Goal: Task Accomplishment & Management: Manage account settings

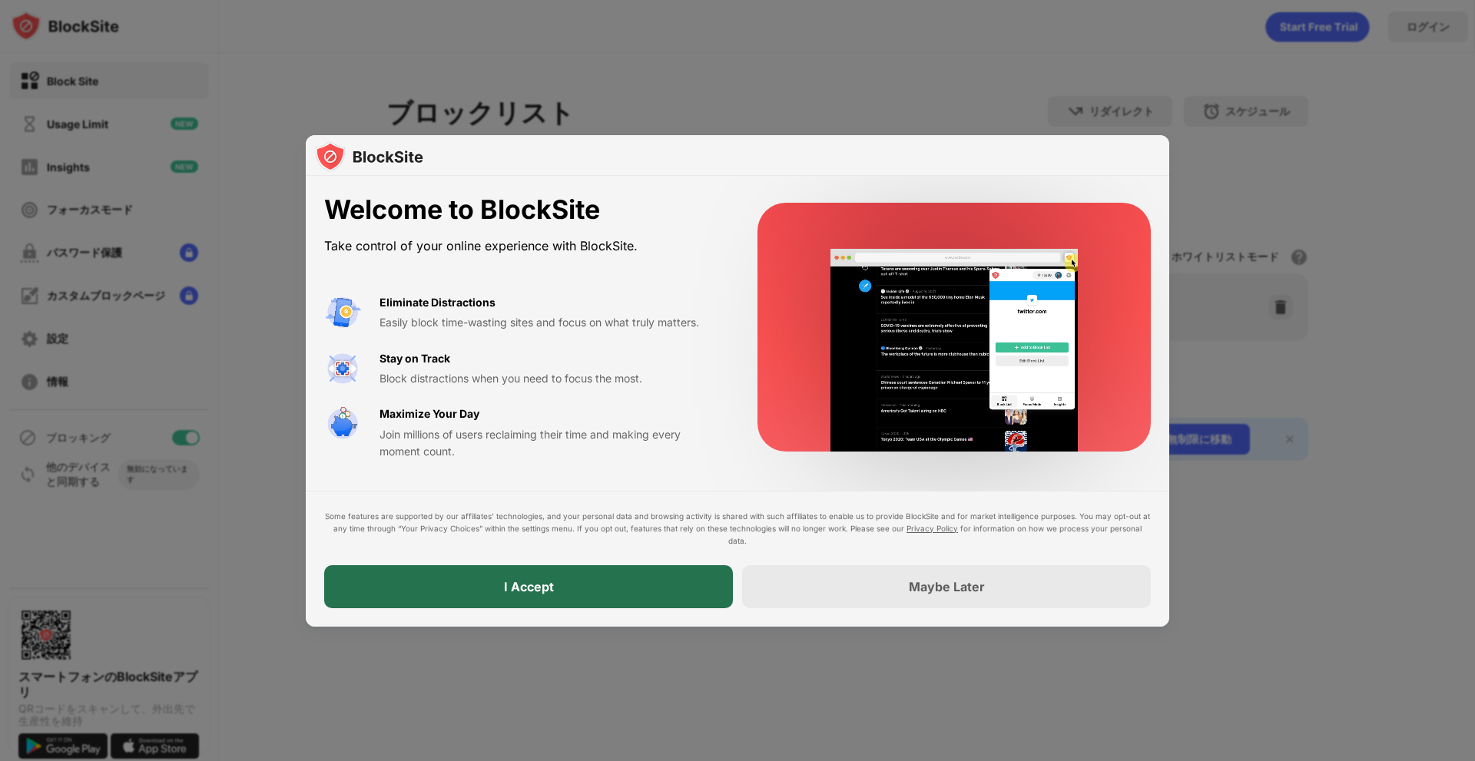
click at [594, 582] on div "I Accept" at bounding box center [528, 586] width 409 height 43
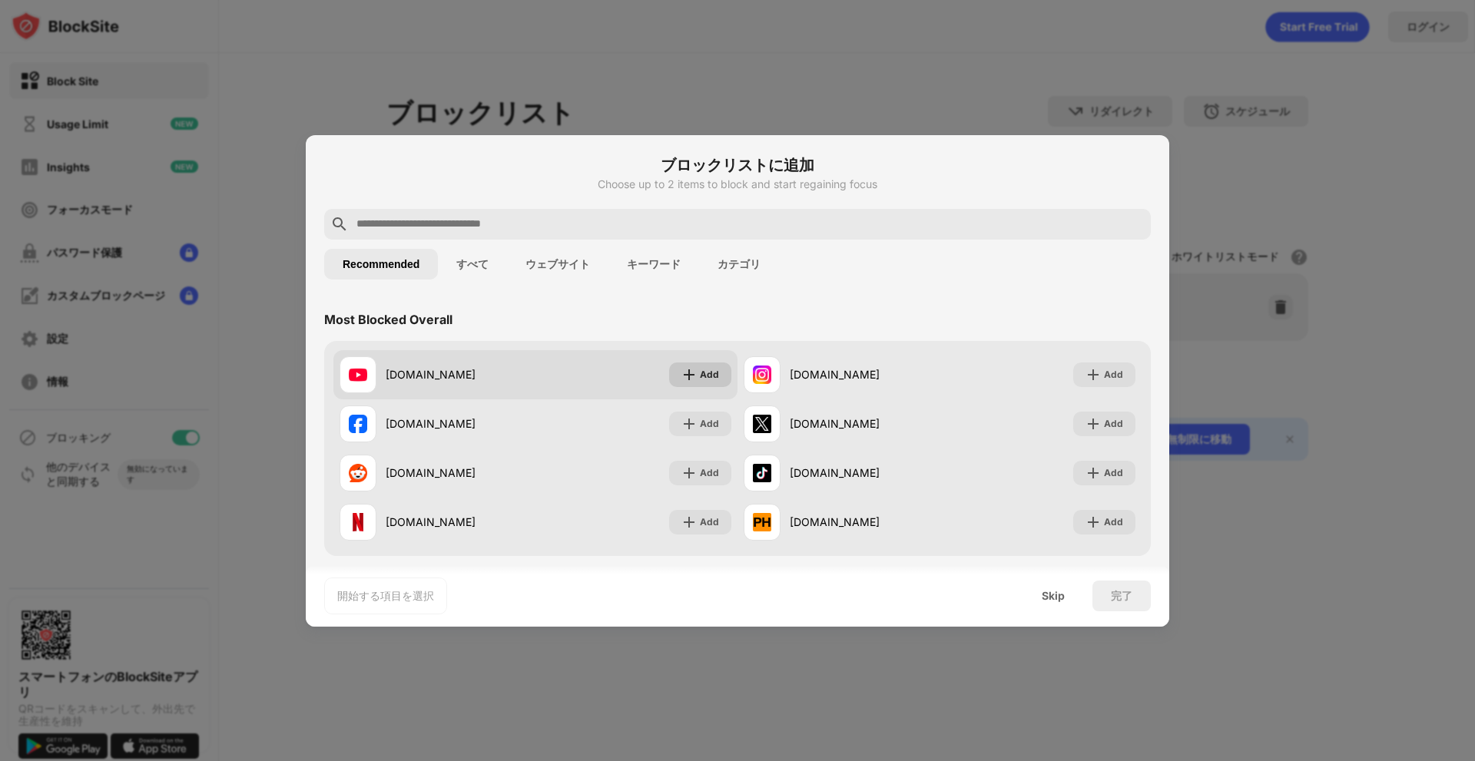
click at [684, 375] on img at bounding box center [689, 374] width 15 height 15
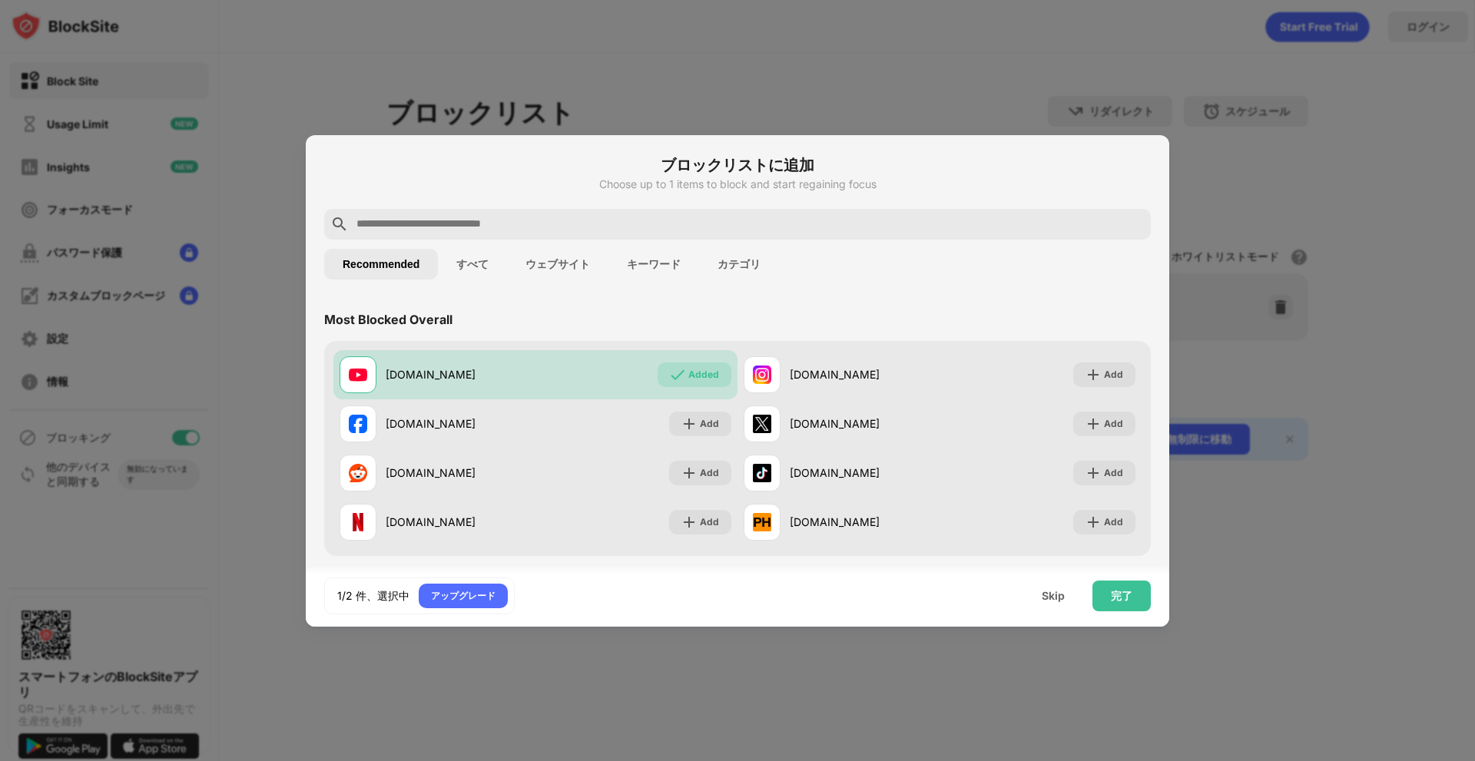
click at [455, 271] on button "すべて" at bounding box center [472, 264] width 69 height 31
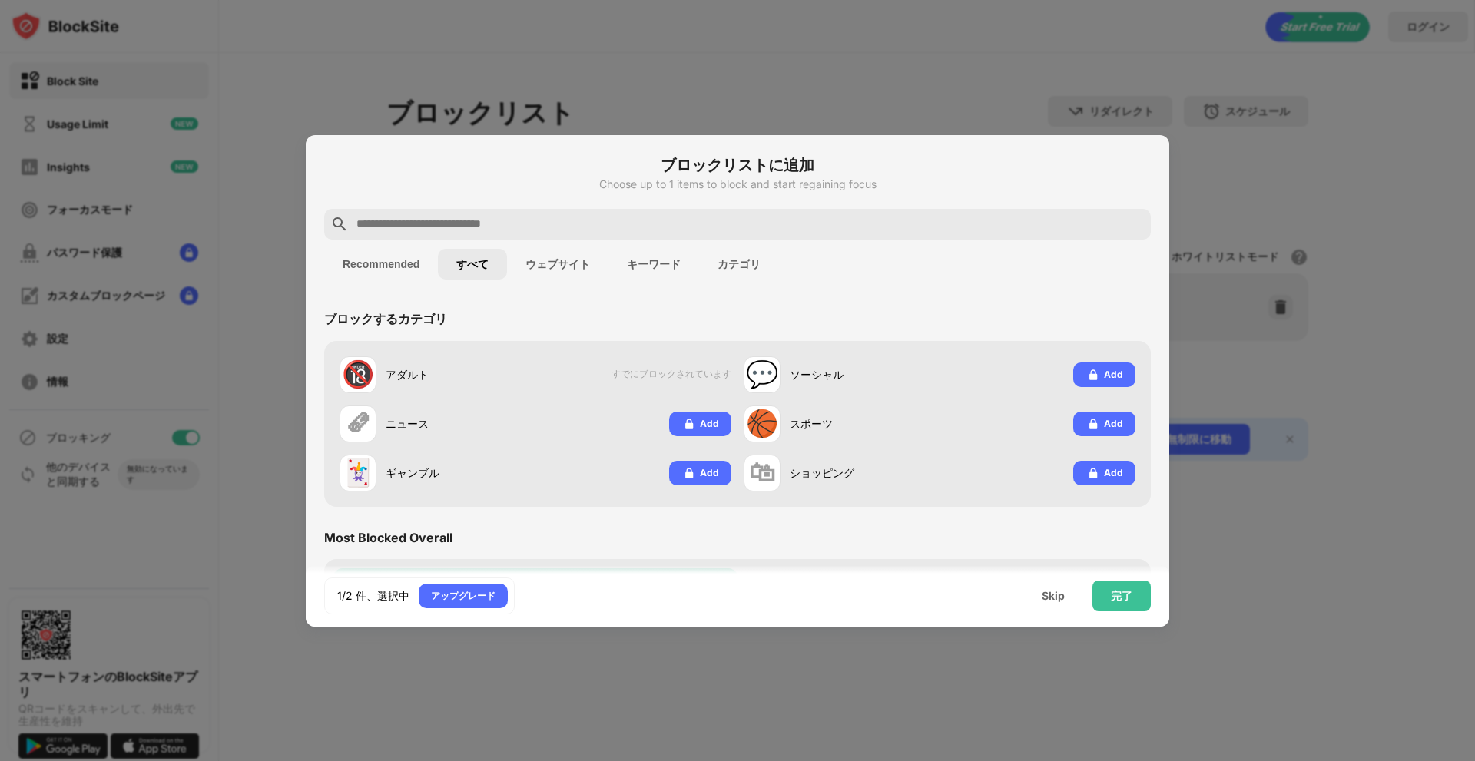
click at [551, 277] on button "ウェブサイト" at bounding box center [557, 264] width 101 height 31
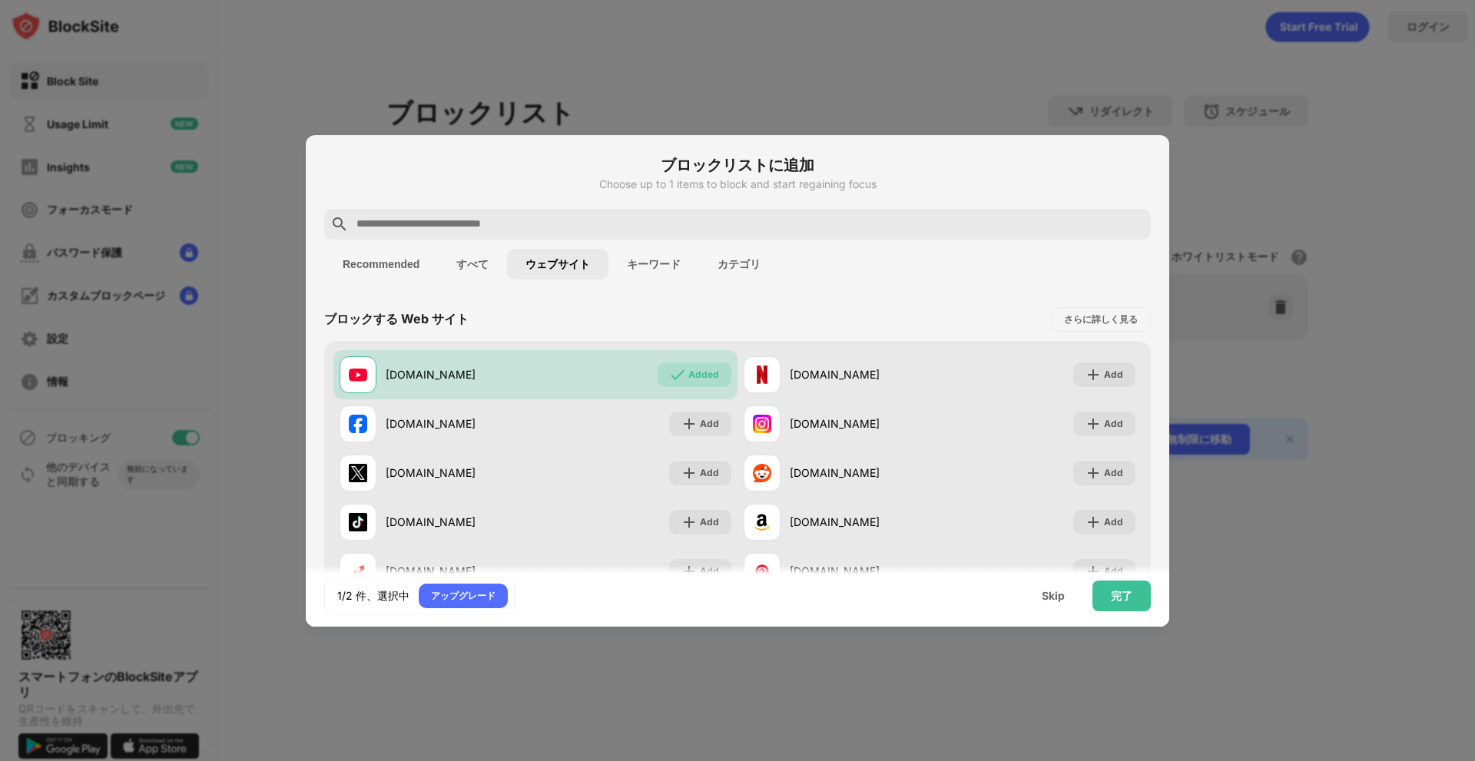
click at [660, 276] on button "キーワード" at bounding box center [654, 264] width 91 height 31
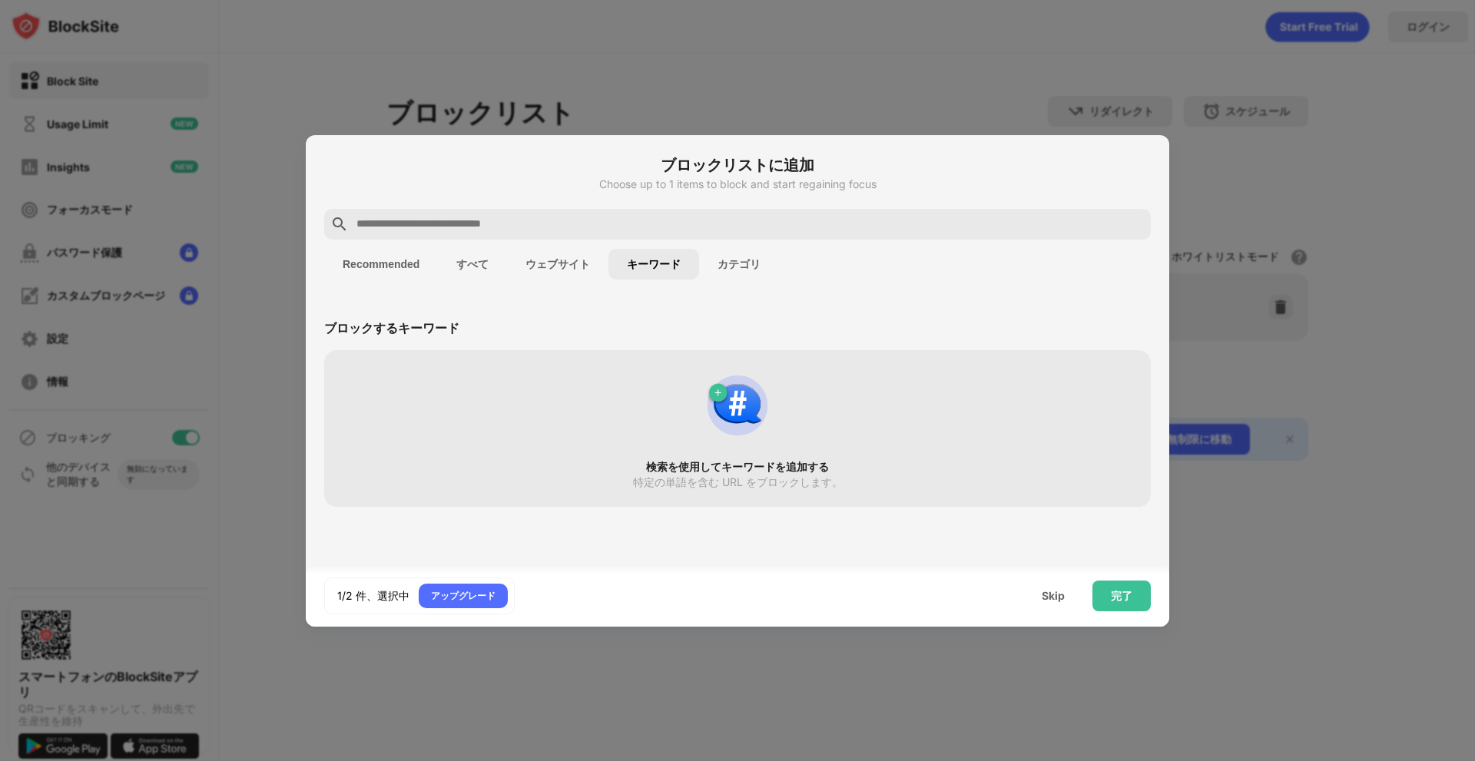
click at [713, 243] on div "Recommended すべて ウェブサイト キーワード カテゴリ" at bounding box center [737, 264] width 827 height 49
click at [713, 225] on input "text" at bounding box center [750, 224] width 790 height 18
click at [670, 431] on div "検索を使用してキーワードを追加する 特定の単語を含む URL をブロックします。" at bounding box center [737, 429] width 808 height 138
click at [1112, 605] on div "完了" at bounding box center [1122, 596] width 58 height 31
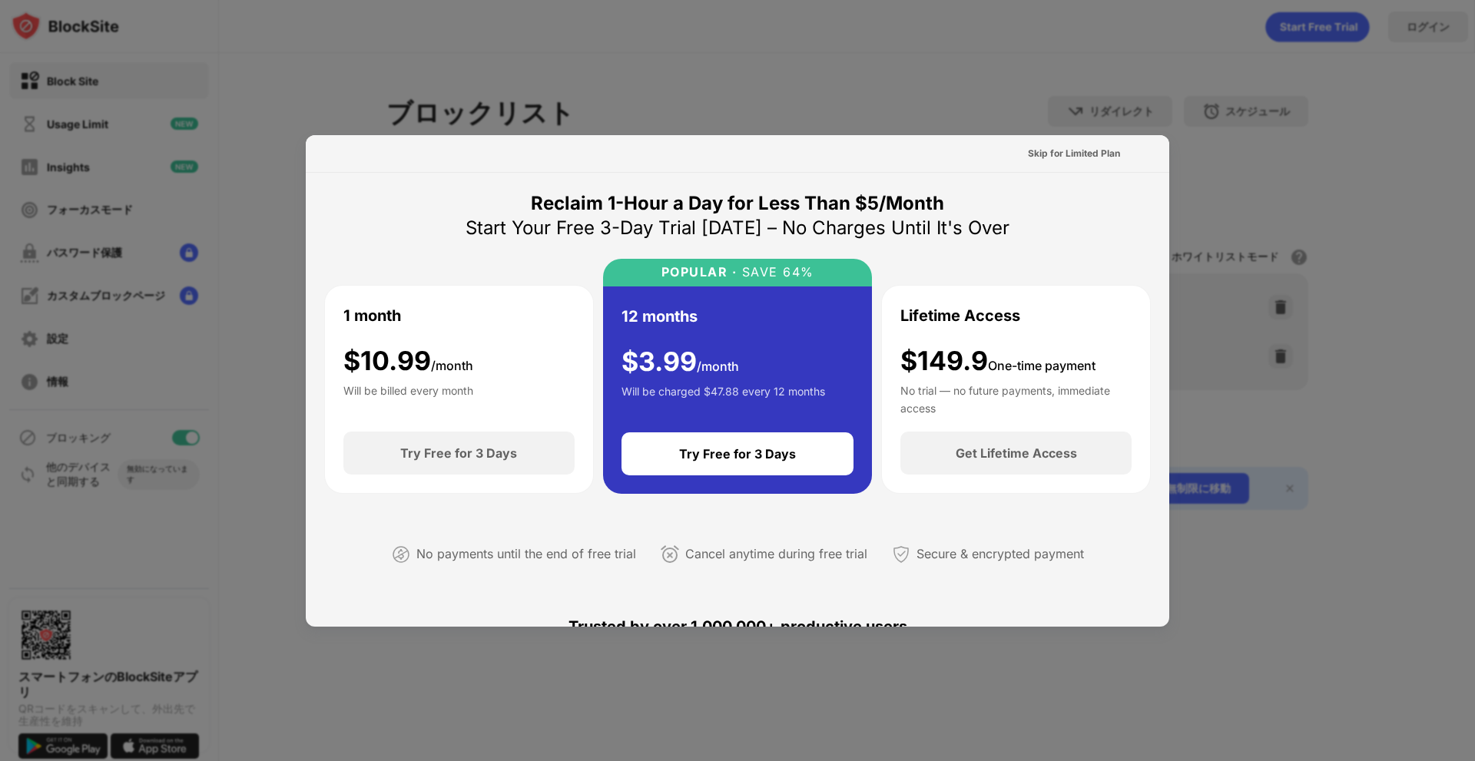
click at [1333, 312] on div at bounding box center [737, 380] width 1475 height 761
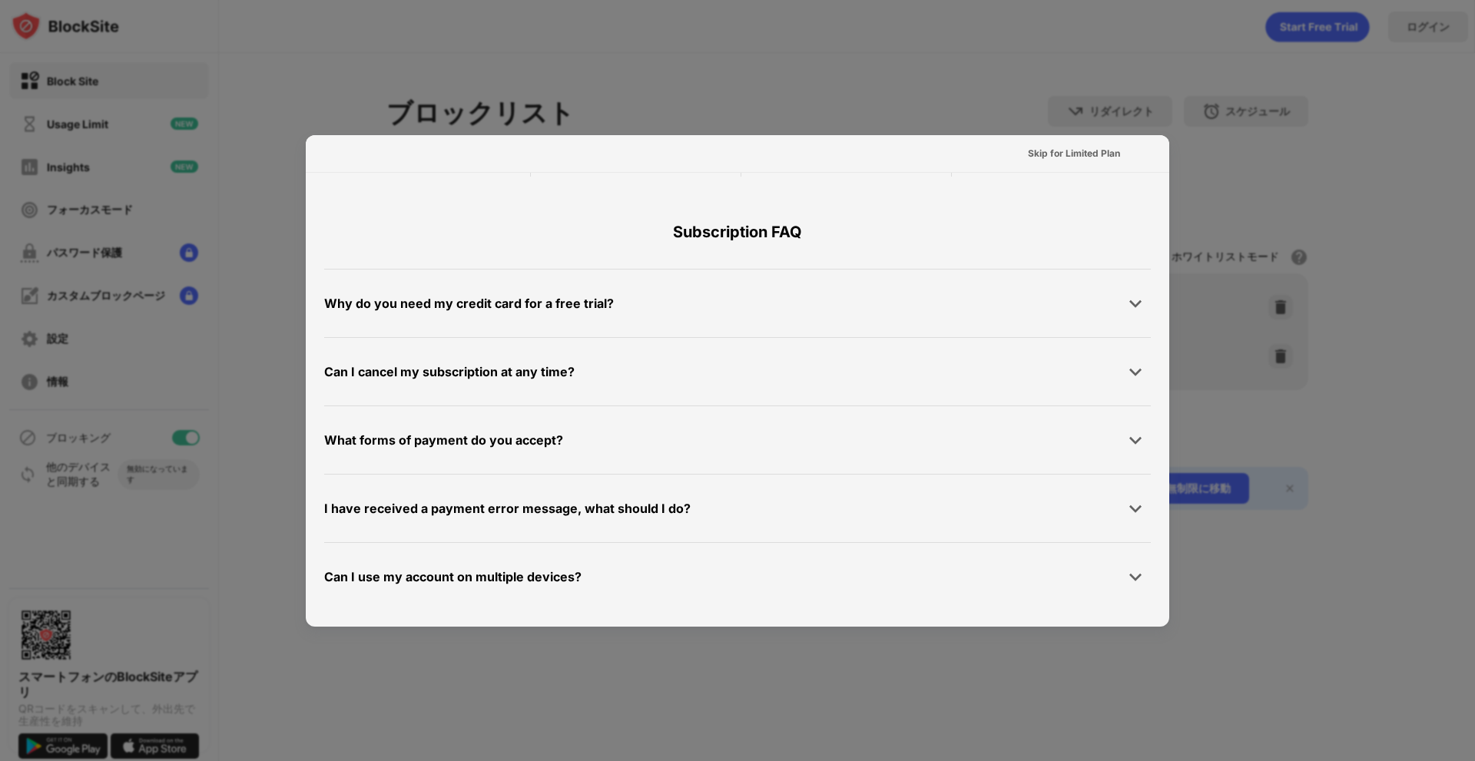
scroll to position [749, 0]
click at [316, 565] on div "Reclaim 1-Hour a Day for Less Than $5/Month Start Your Free 3-Day Trial Today –…" at bounding box center [738, 26] width 864 height 1204
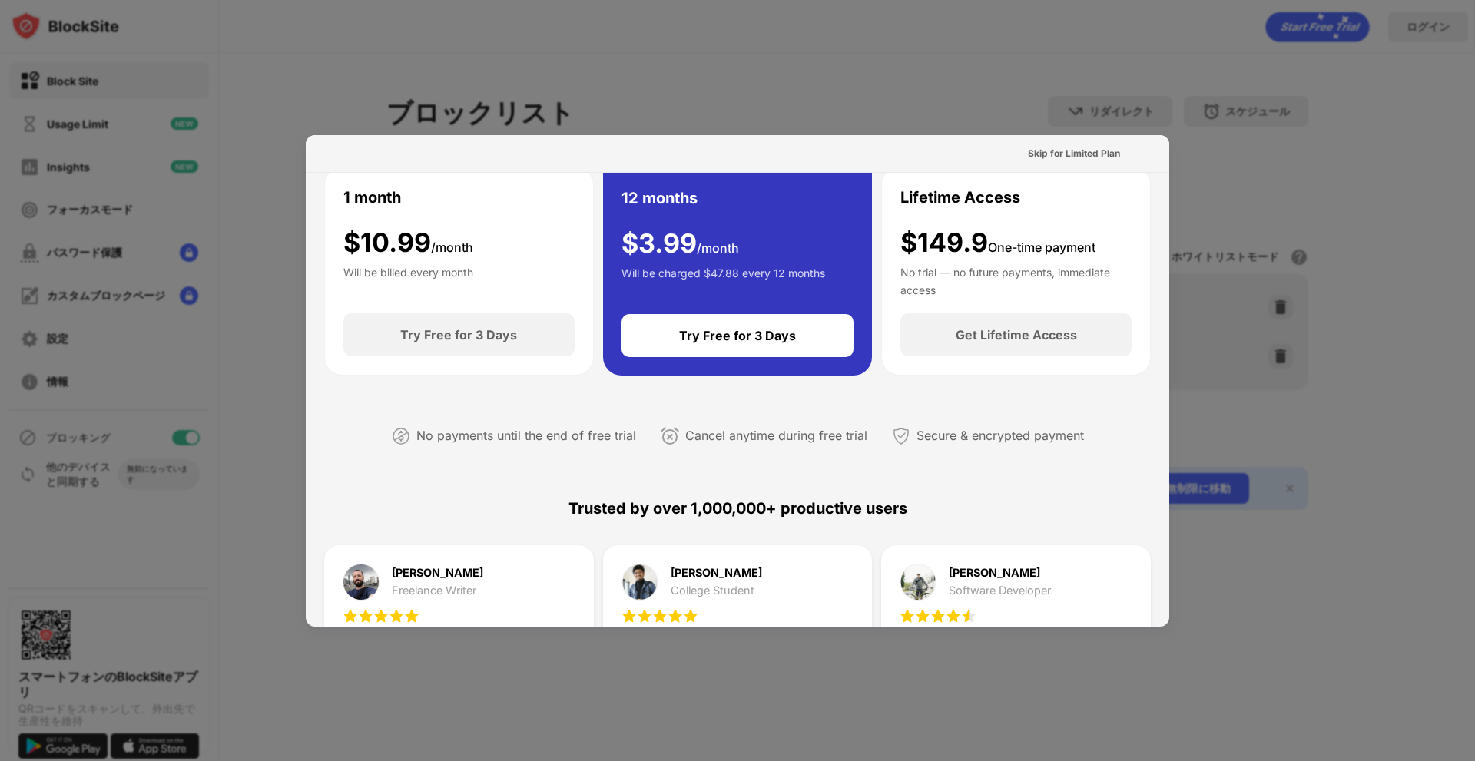
scroll to position [0, 0]
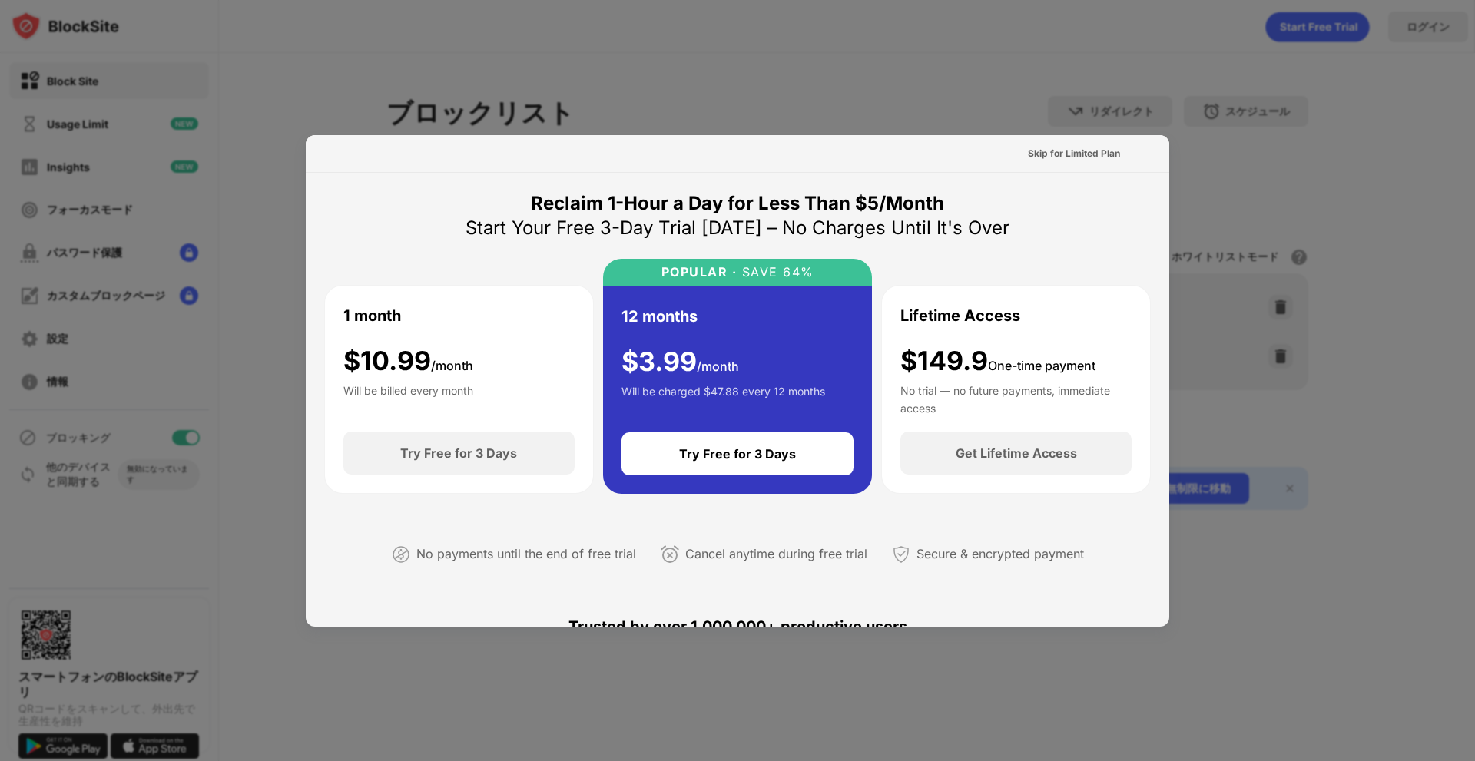
click at [1060, 173] on div "Reclaim 1-Hour a Day for Less Than $5/Month Start Your Free 3-Day Trial Today –…" at bounding box center [738, 775] width 864 height 1204
click at [1060, 159] on div "Skip for Limited Plan" at bounding box center [1074, 153] width 92 height 15
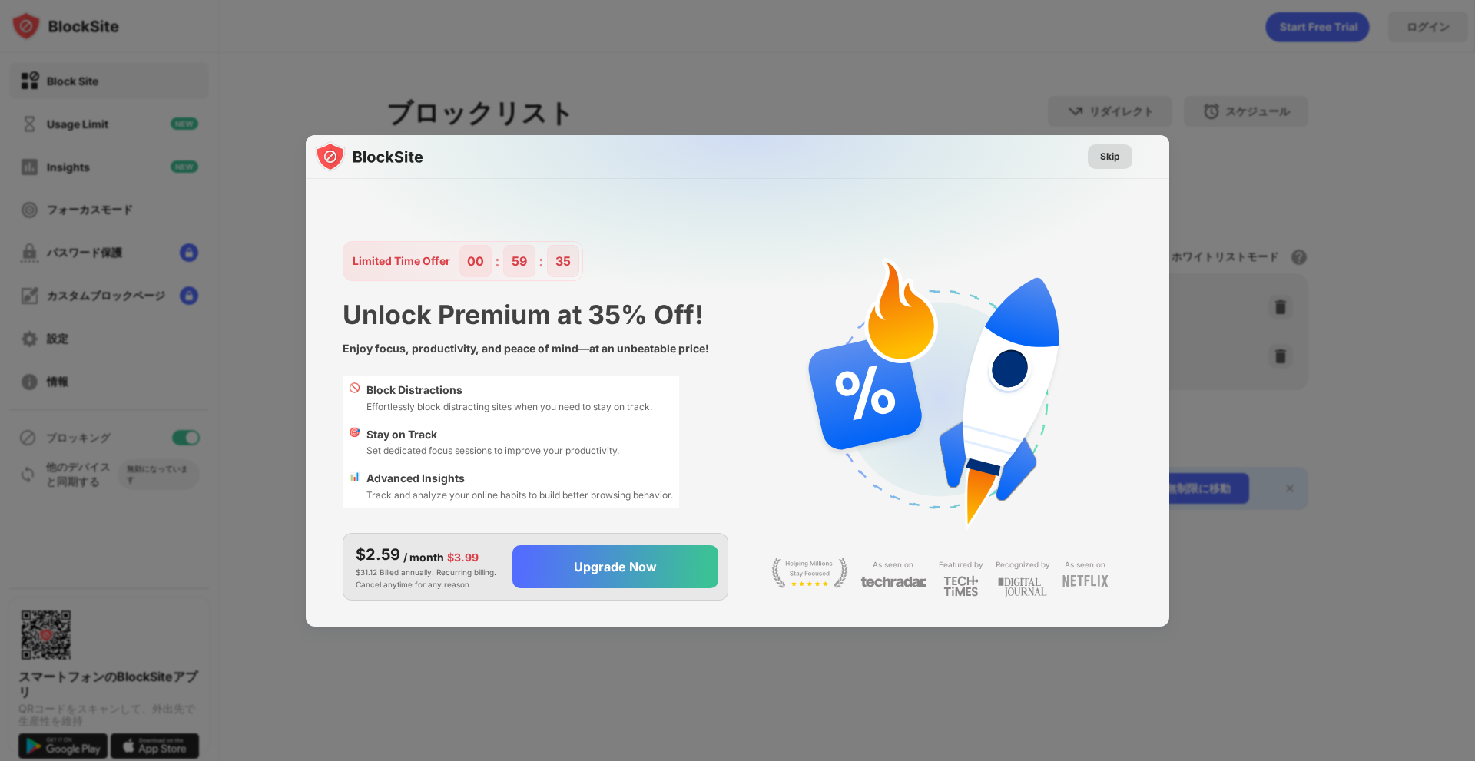
click at [1097, 157] on div "Skip" at bounding box center [1110, 156] width 45 height 25
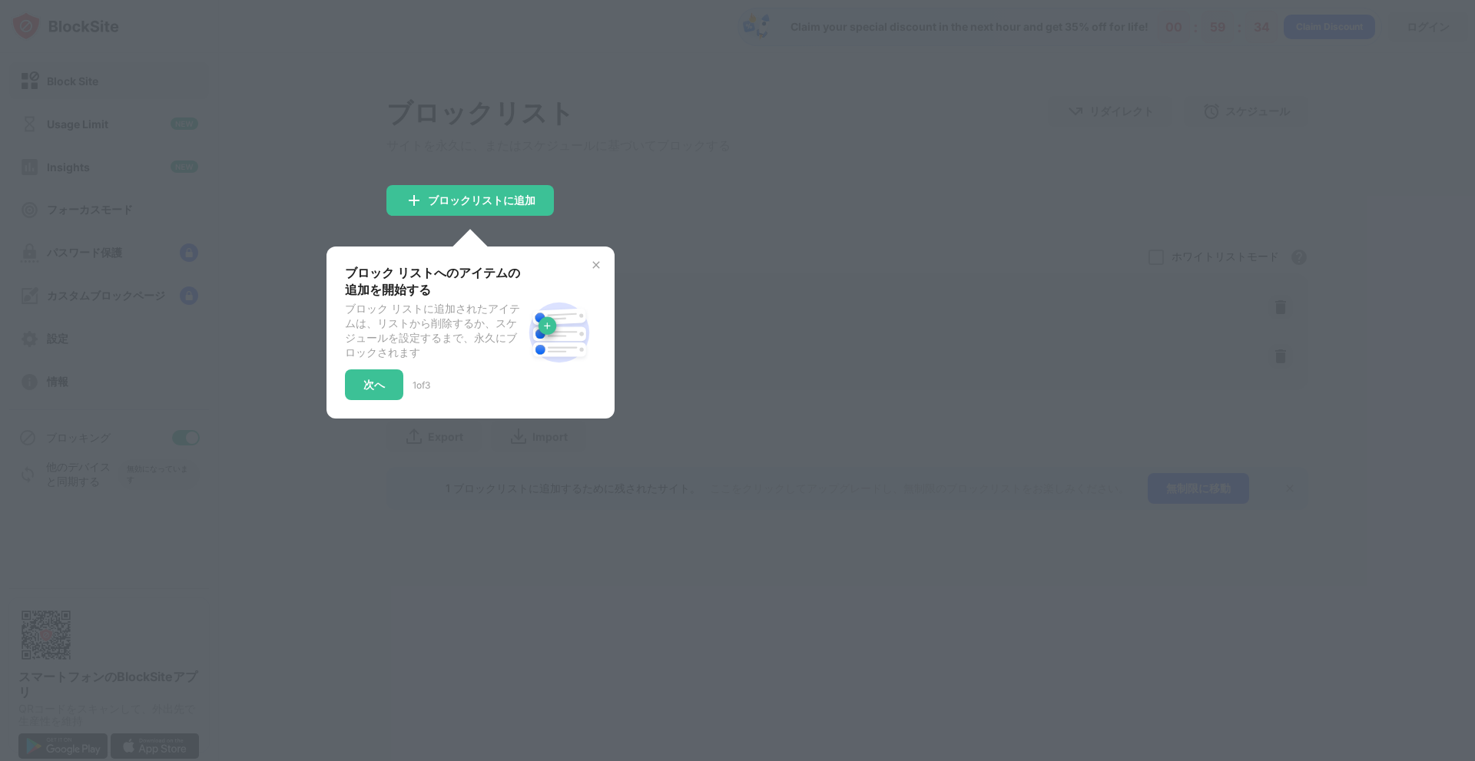
click at [707, 239] on div at bounding box center [737, 380] width 1475 height 761
click at [597, 267] on img at bounding box center [596, 265] width 12 height 12
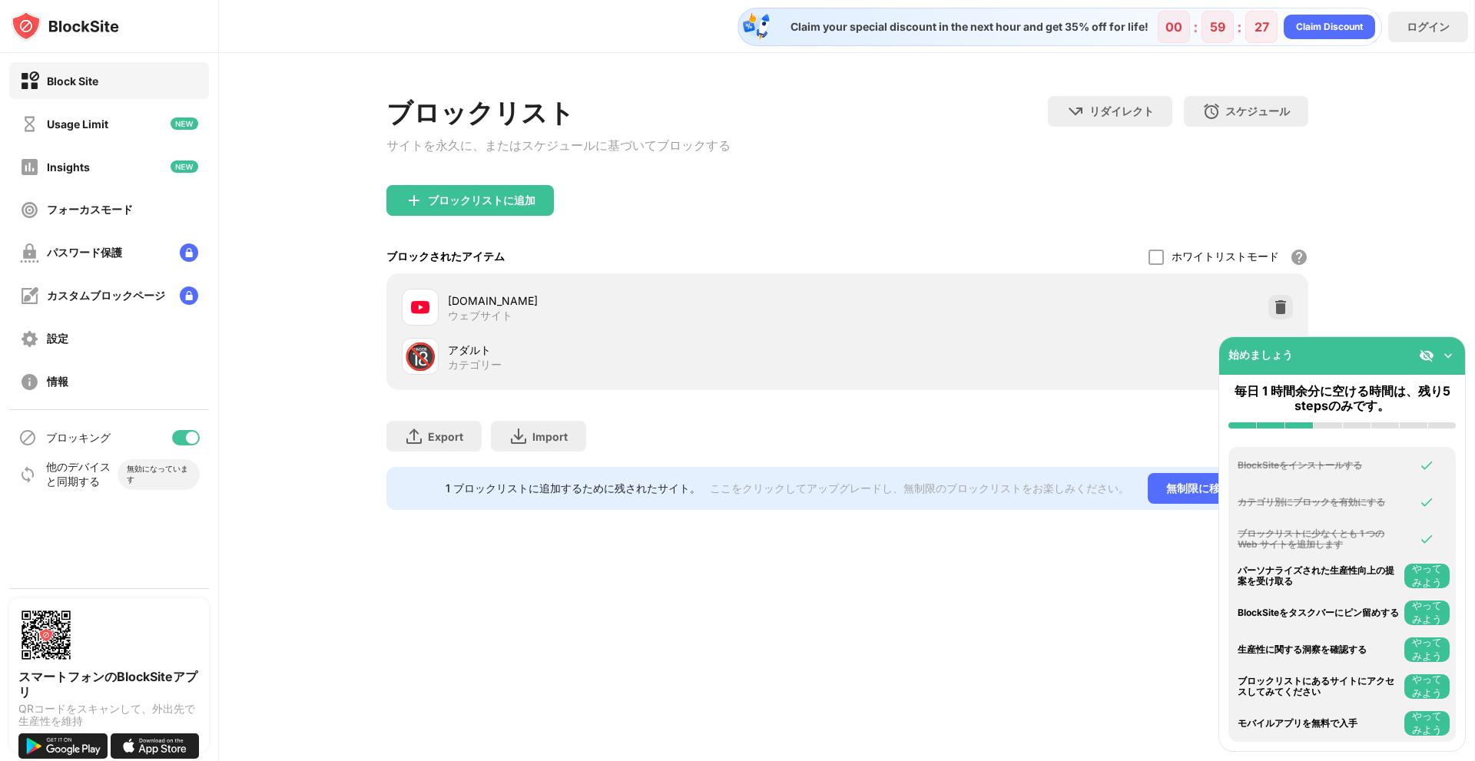
click at [1434, 370] on div "始めましょう" at bounding box center [1342, 356] width 246 height 38
click at [1453, 363] on div "始めましょう" at bounding box center [1342, 356] width 246 height 38
click at [1449, 576] on button "やってみよう" at bounding box center [1426, 576] width 45 height 25
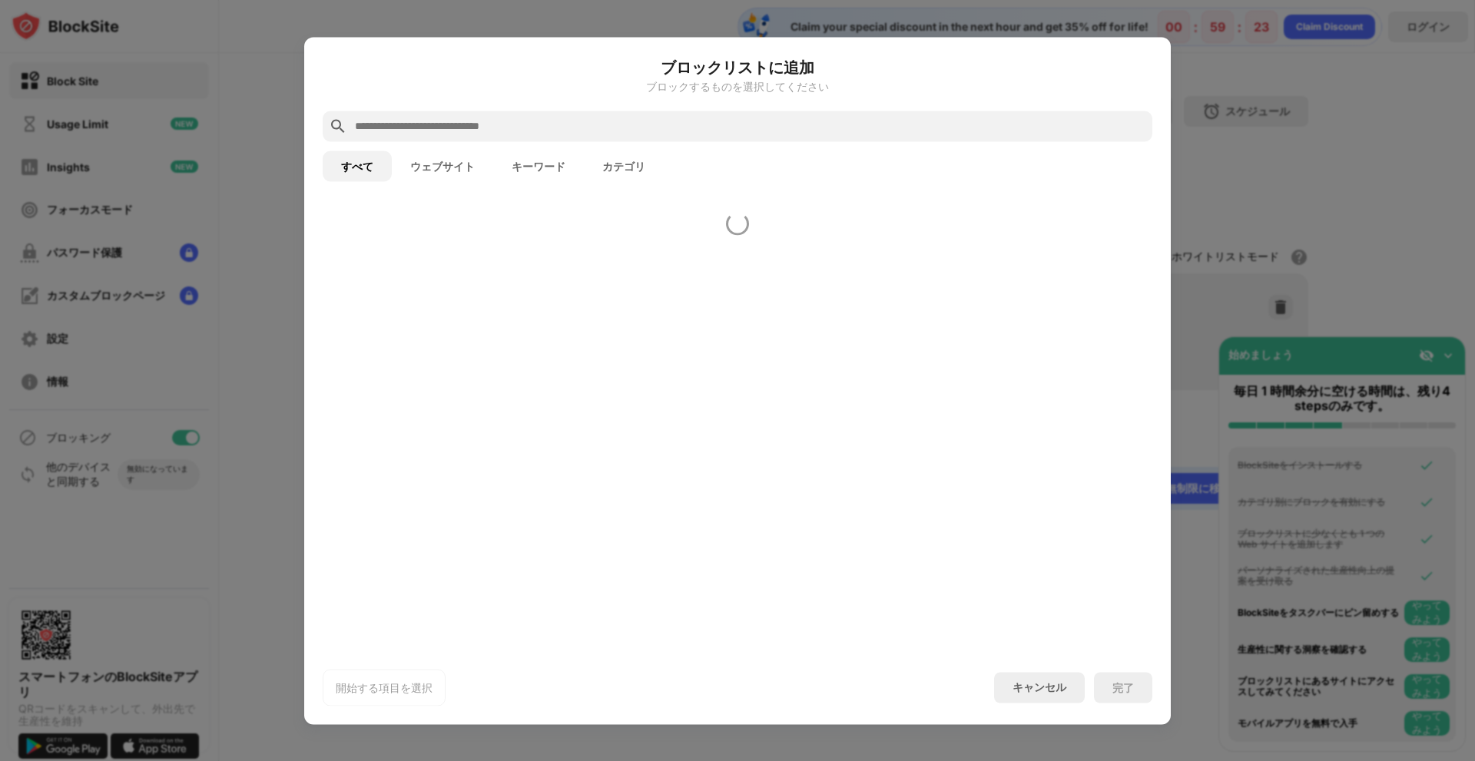
click at [1417, 574] on div at bounding box center [737, 380] width 1475 height 761
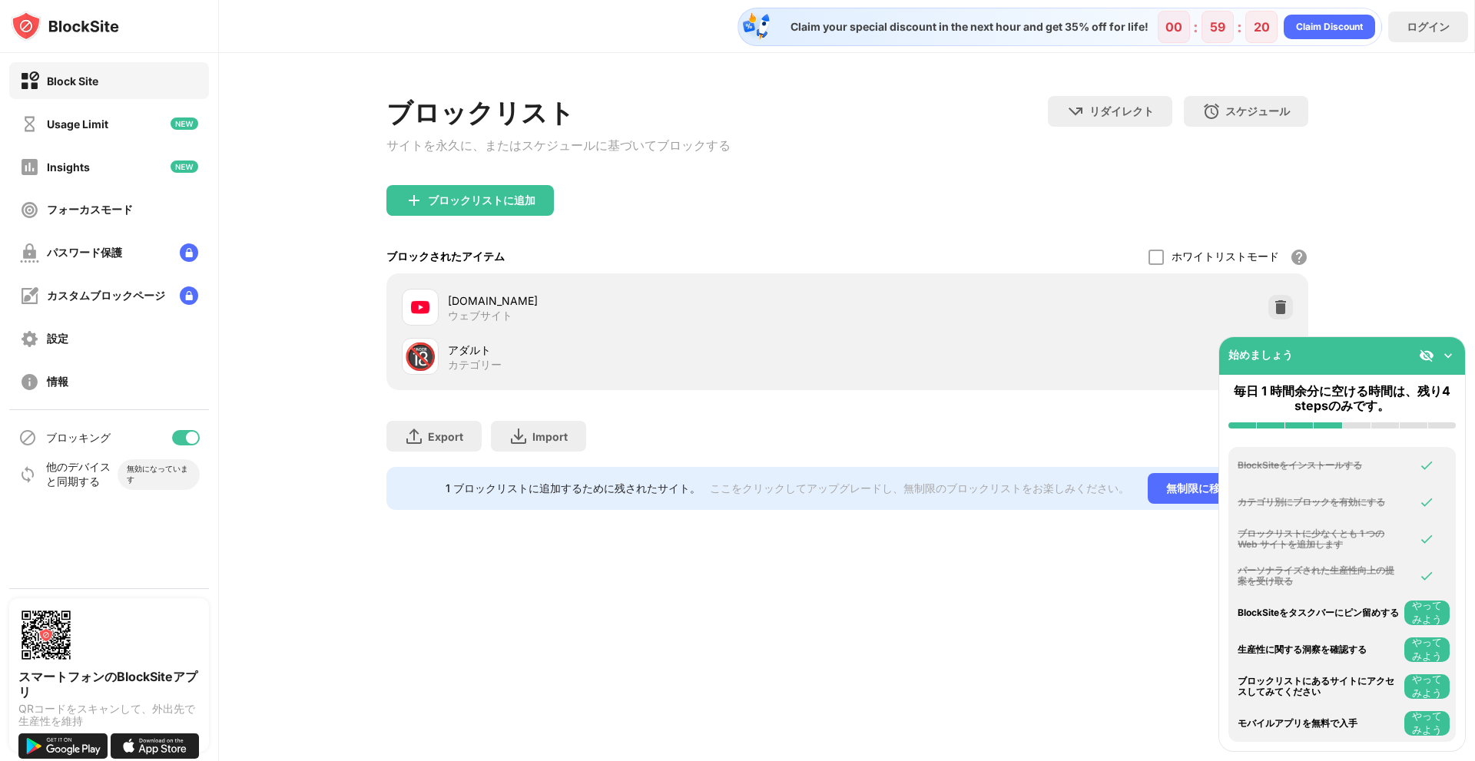
click at [1260, 565] on div "パーソナライズされた生産性向上の提案を受け取る" at bounding box center [1319, 576] width 163 height 22
click at [176, 126] on img at bounding box center [185, 124] width 28 height 12
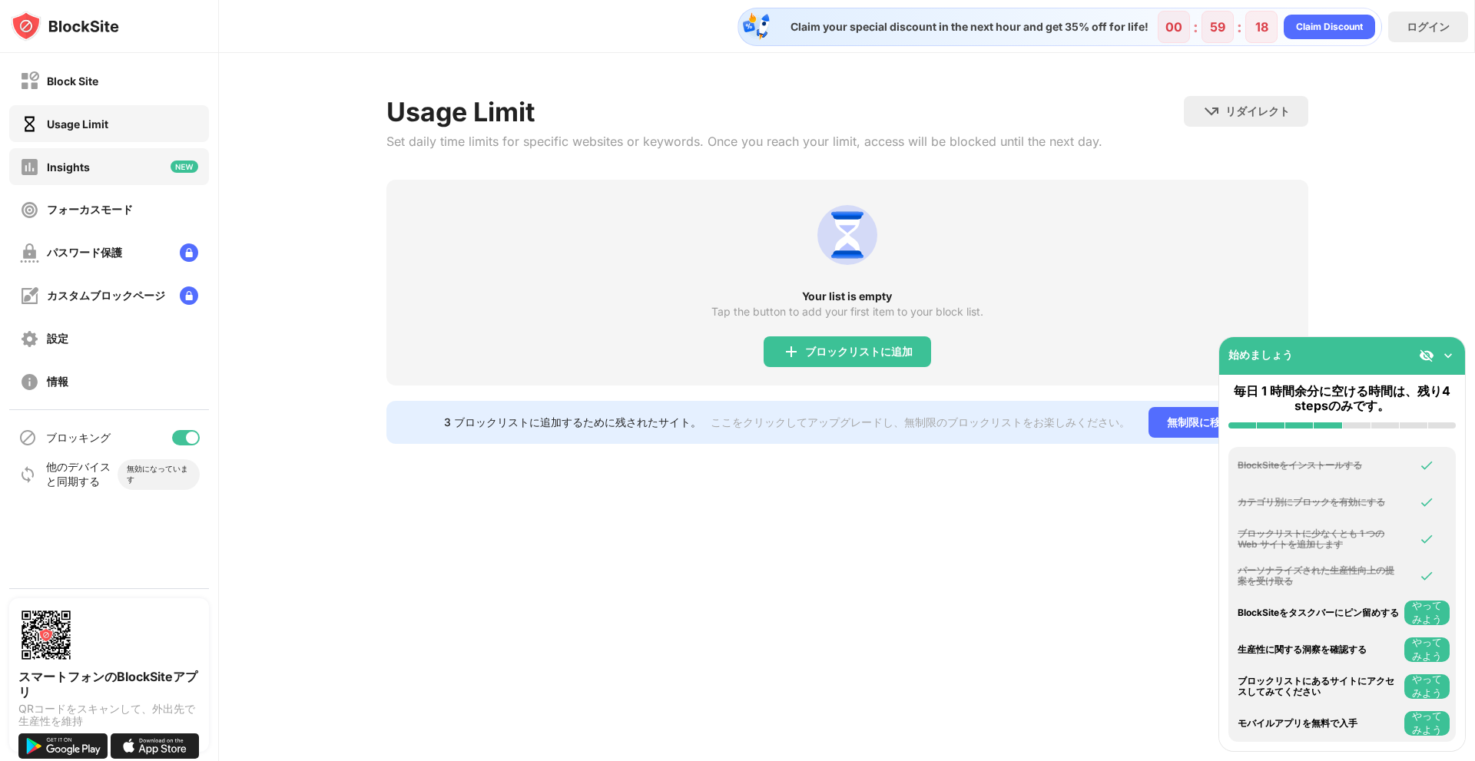
click at [184, 181] on div "Insights" at bounding box center [109, 166] width 200 height 37
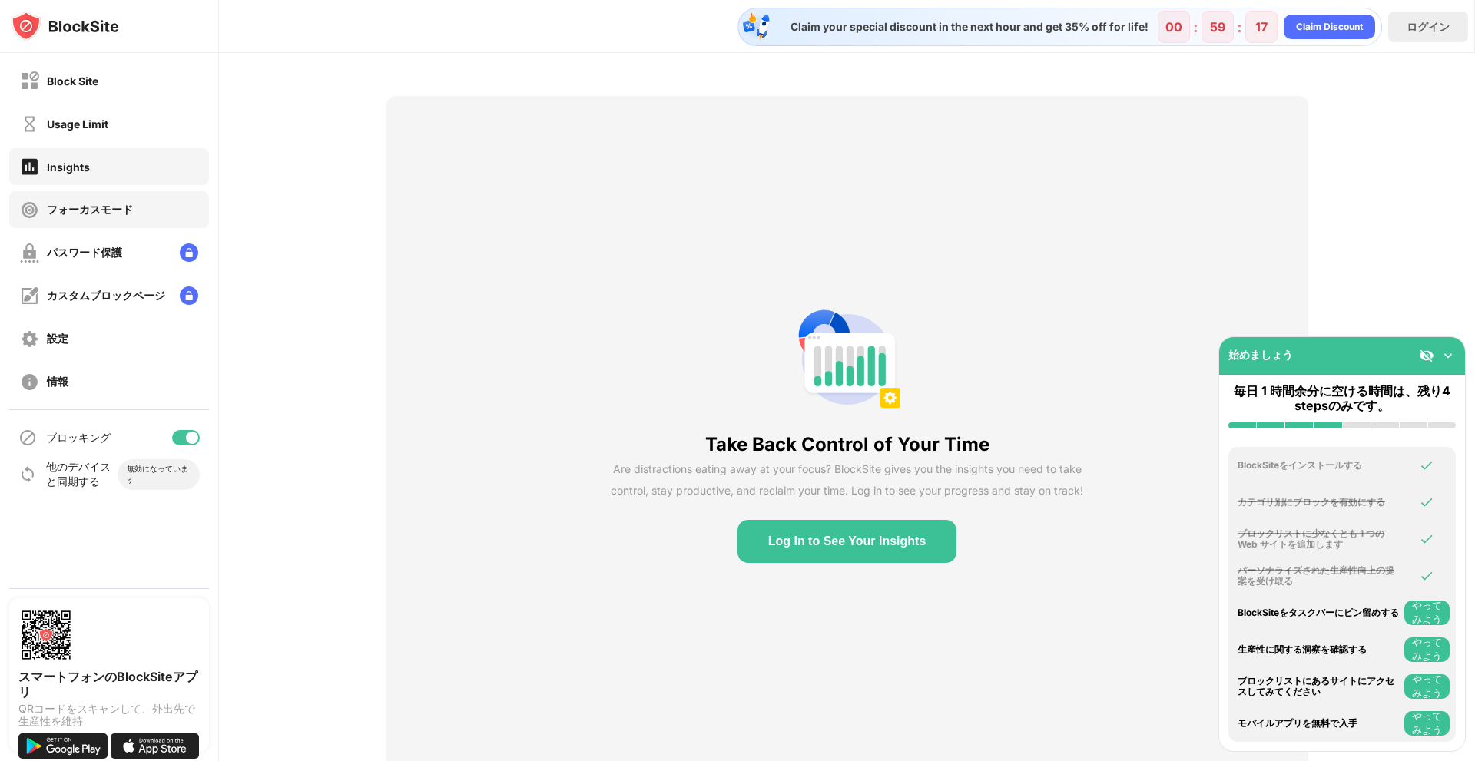
click at [144, 210] on div "フォーカスモード" at bounding box center [109, 209] width 200 height 37
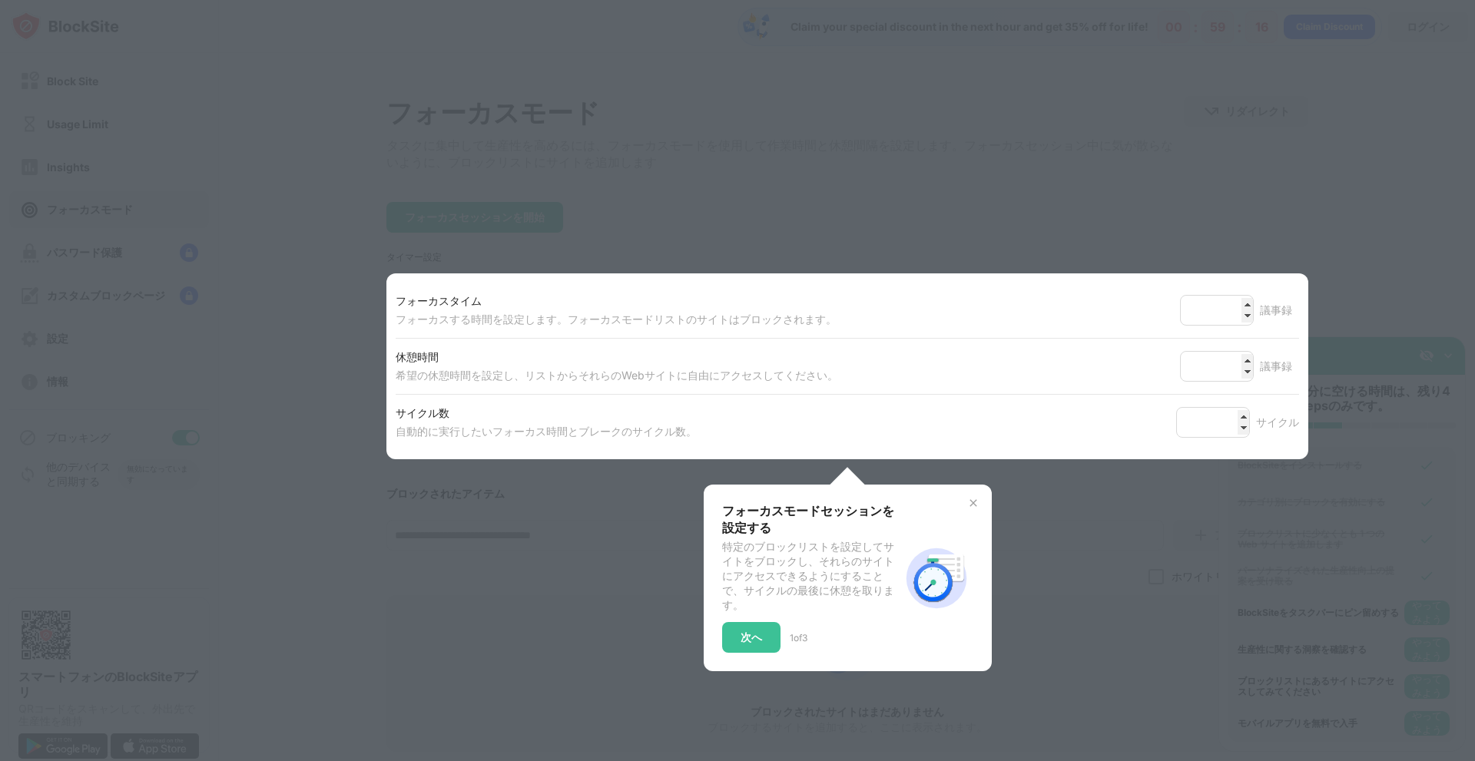
click at [130, 254] on div at bounding box center [737, 380] width 1475 height 761
click at [686, 179] on div at bounding box center [737, 380] width 1475 height 761
click at [747, 653] on div "次へ" at bounding box center [751, 637] width 58 height 31
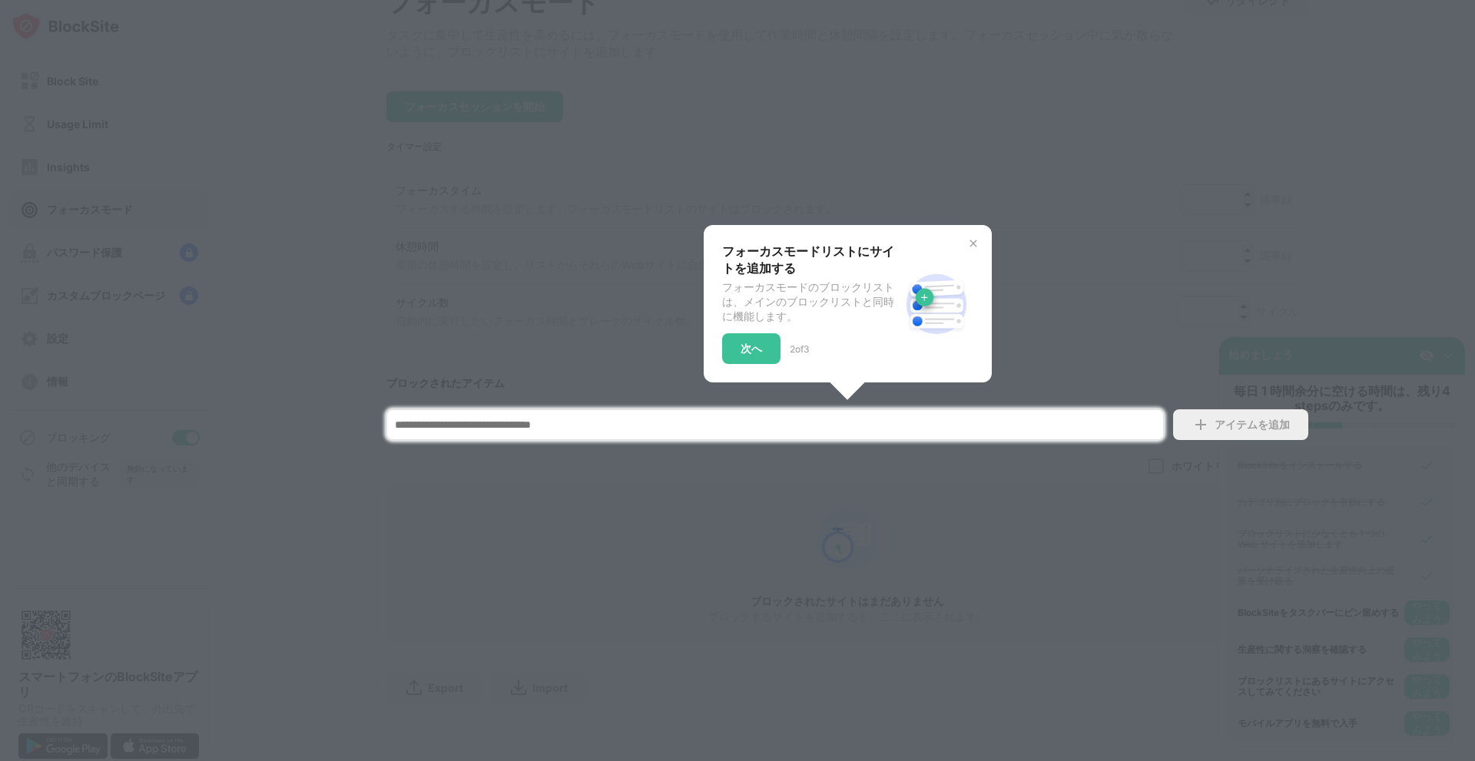
scroll to position [128, 0]
click at [754, 645] on div at bounding box center [737, 380] width 1475 height 761
drag, startPoint x: 801, startPoint y: 488, endPoint x: 934, endPoint y: 449, distance: 138.4
click at [806, 486] on div at bounding box center [737, 380] width 1475 height 761
click at [1177, 327] on div at bounding box center [737, 380] width 1475 height 761
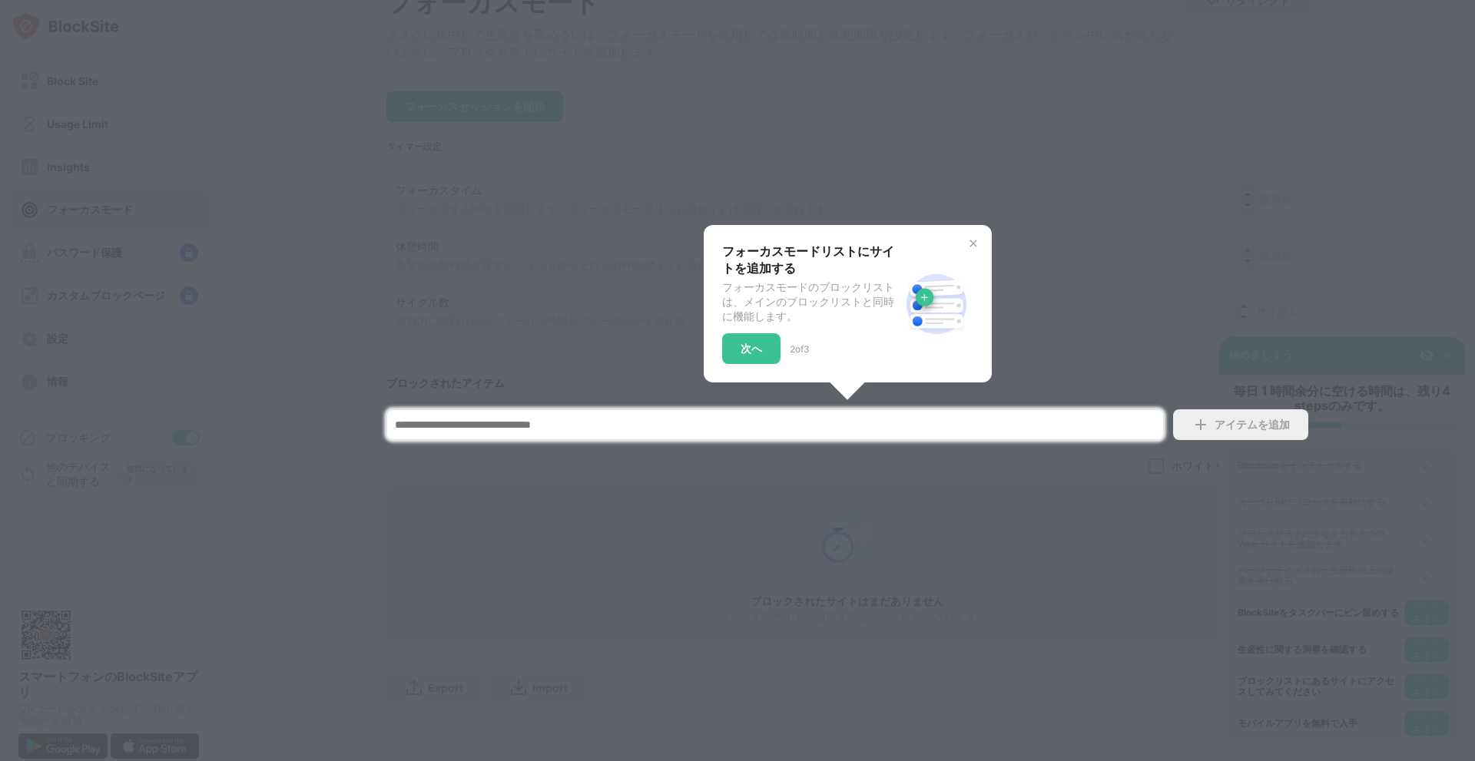
click at [960, 225] on div "フォーカスモードリストにサイトを追加する フォーカスモードのブロックリストは、メインのブロックリストと同時に機能します。 次へ 2 of 3" at bounding box center [848, 304] width 288 height 158
click at [970, 237] on img at bounding box center [973, 243] width 12 height 12
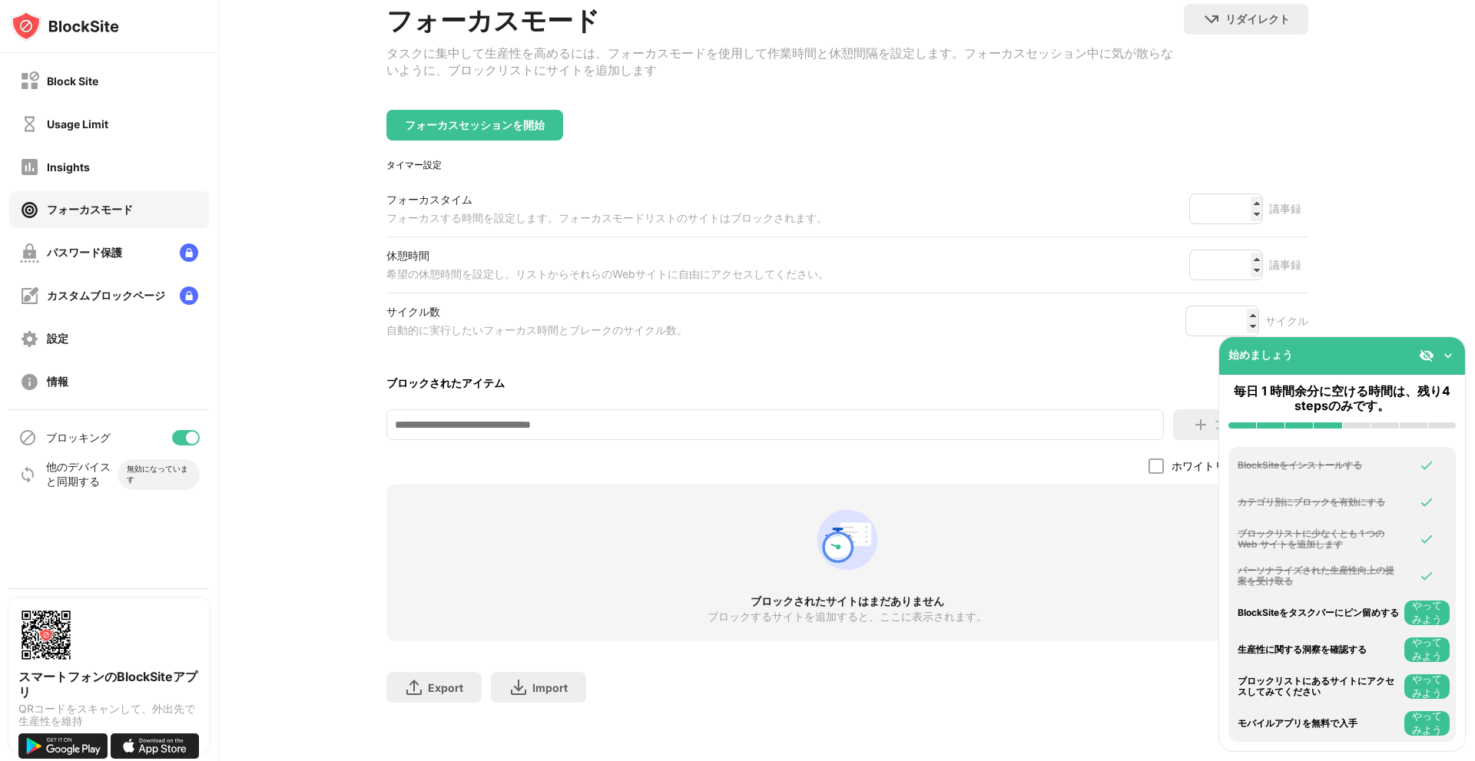
scroll to position [110, 0]
click at [77, 244] on div "パスワード保護" at bounding box center [71, 253] width 102 height 19
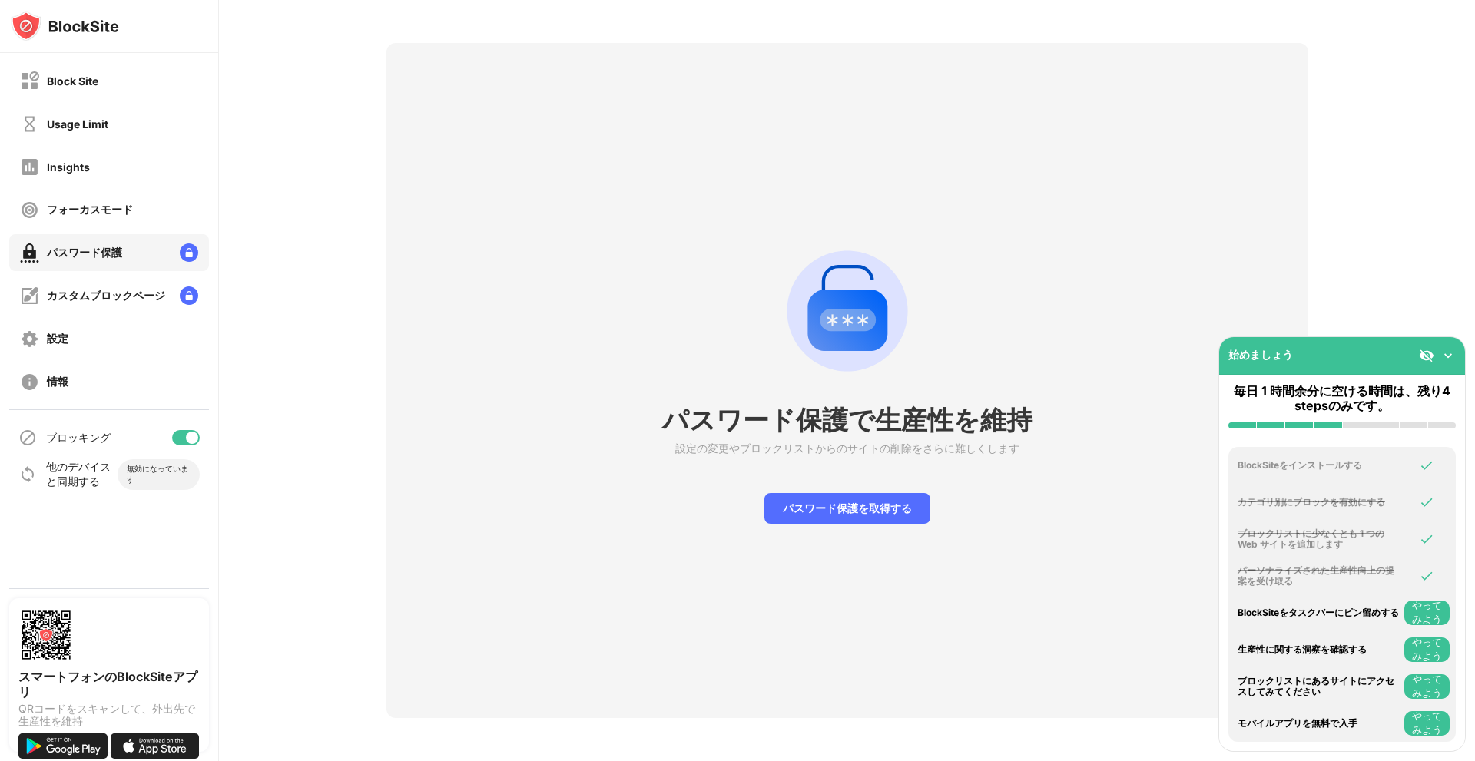
scroll to position [65, 0]
click at [101, 312] on div "カスタムブロックページ" at bounding box center [109, 295] width 200 height 37
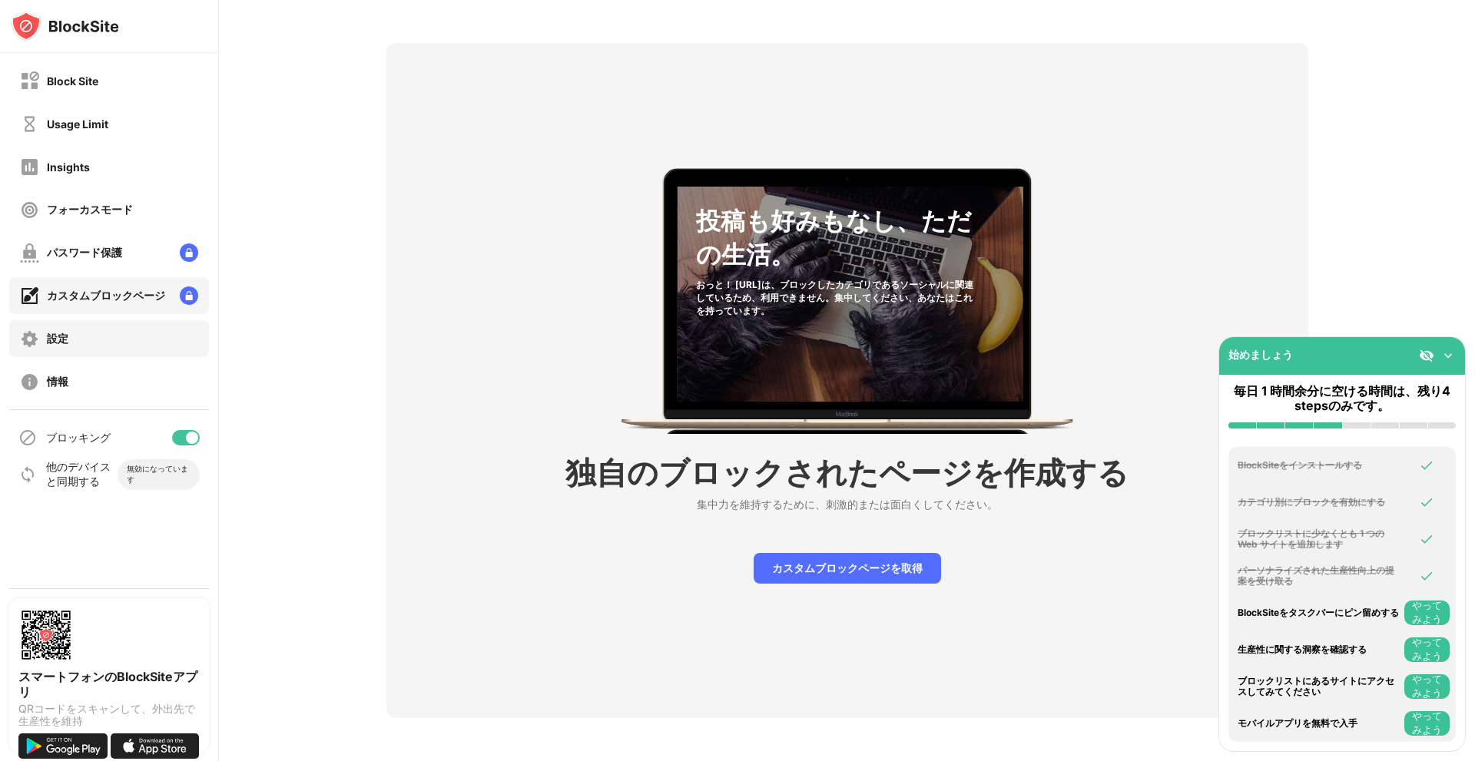
click at [109, 332] on div "設定" at bounding box center [109, 338] width 200 height 37
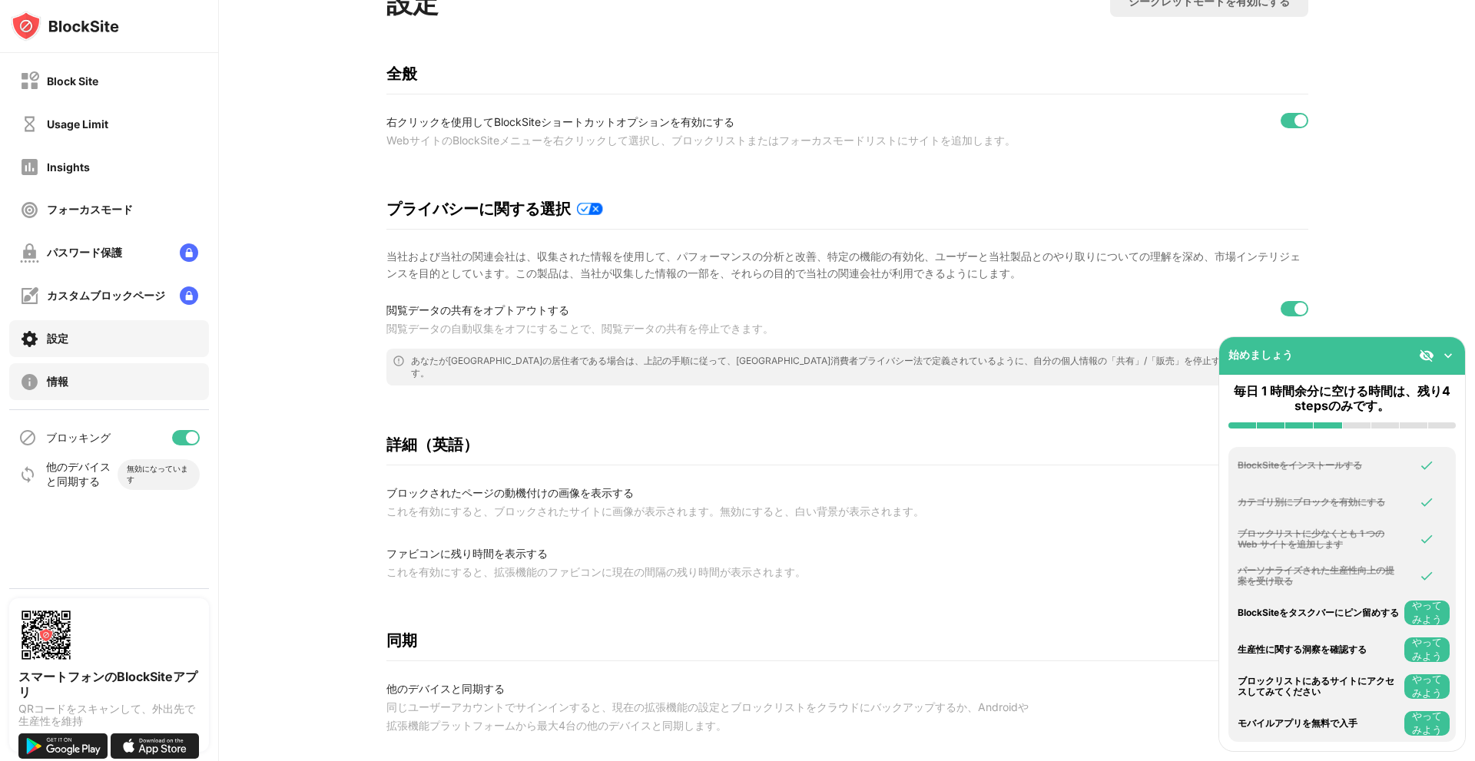
click at [85, 366] on div "情報" at bounding box center [109, 381] width 200 height 37
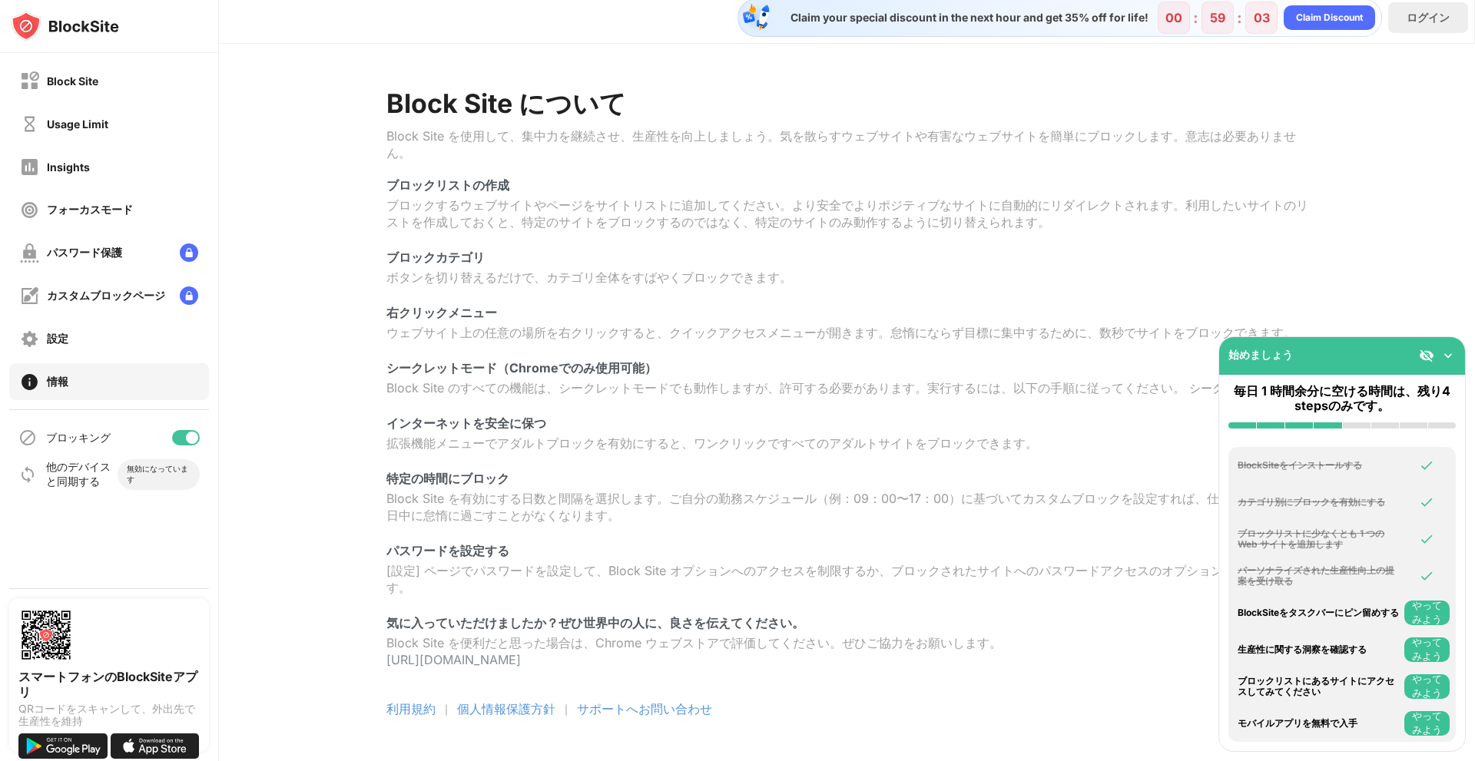
click at [111, 445] on div "ブロッキング" at bounding box center [109, 438] width 200 height 37
click at [87, 476] on div "他のデバイスと同期する" at bounding box center [81, 474] width 71 height 29
